Goal: Task Accomplishment & Management: Use online tool/utility

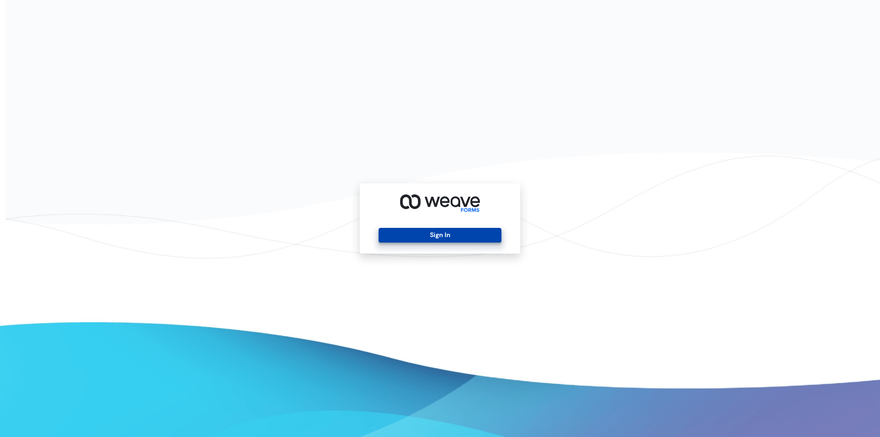
click at [456, 239] on button "Sign In" at bounding box center [440, 235] width 122 height 15
